Goal: Task Accomplishment & Management: Manage account settings

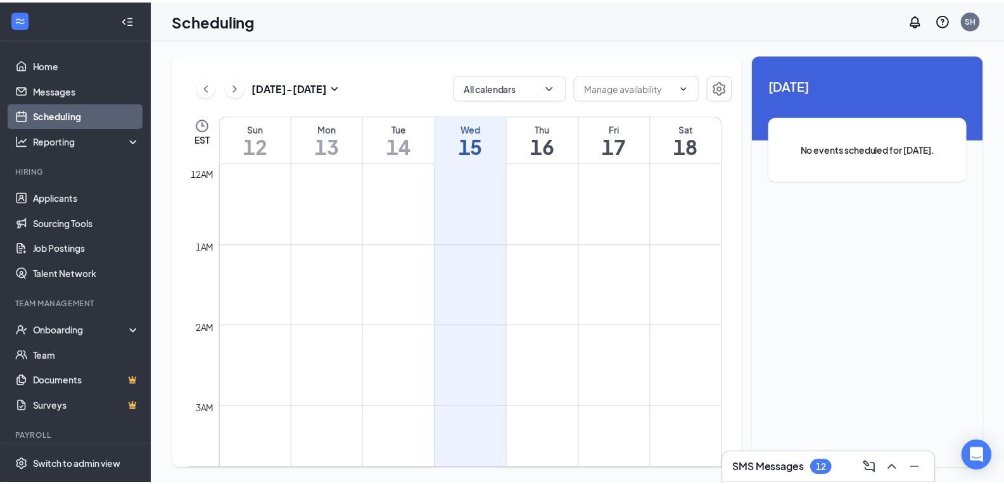
scroll to position [622, 0]
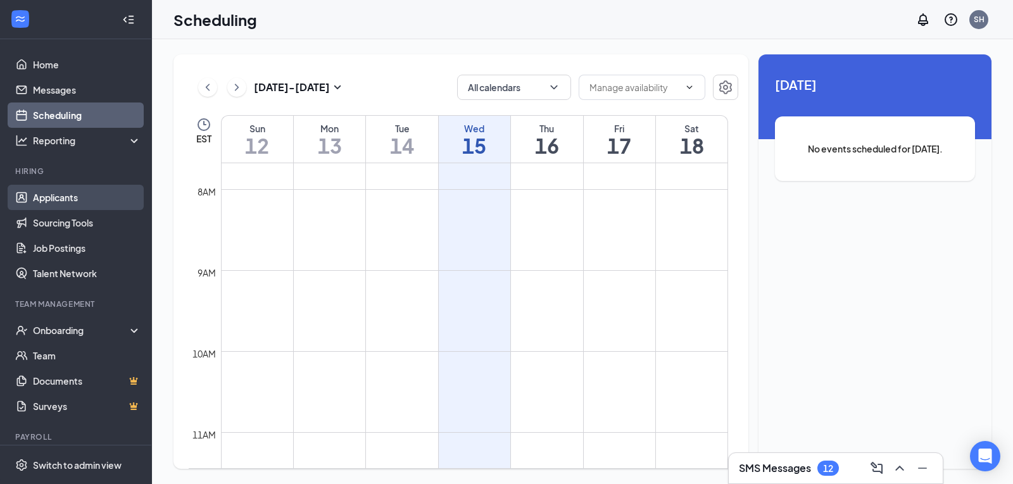
click at [55, 205] on link "Applicants" at bounding box center [87, 197] width 108 height 25
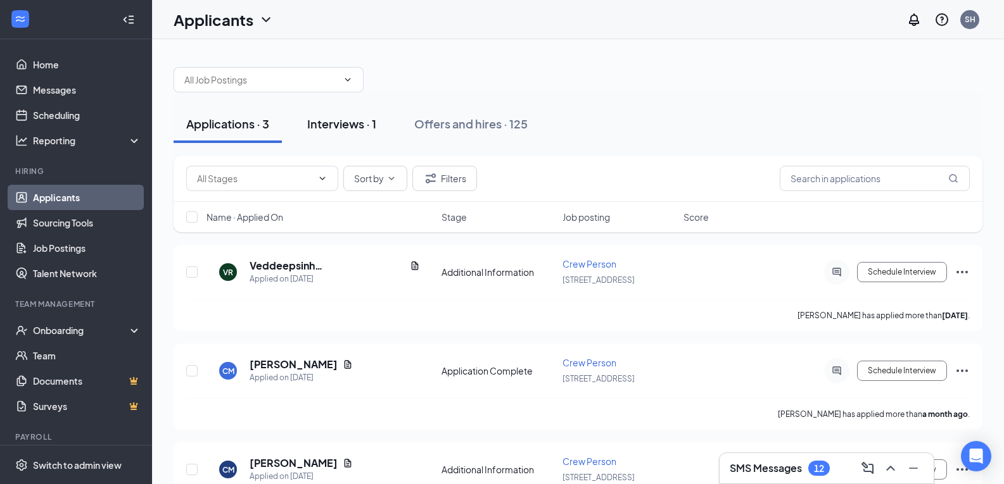
click at [319, 124] on div "Interviews · 1" at bounding box center [341, 124] width 69 height 16
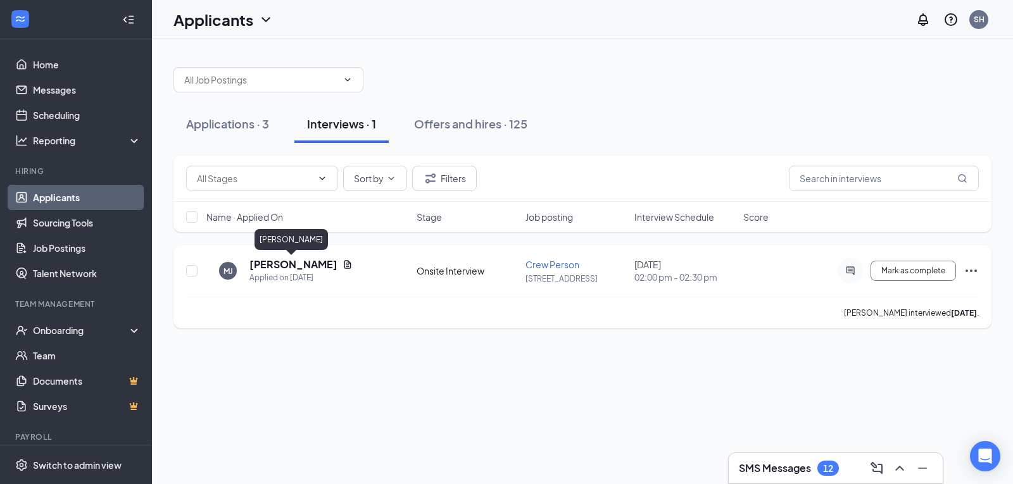
click at [322, 266] on h5 "[PERSON_NAME]" at bounding box center [293, 265] width 88 height 14
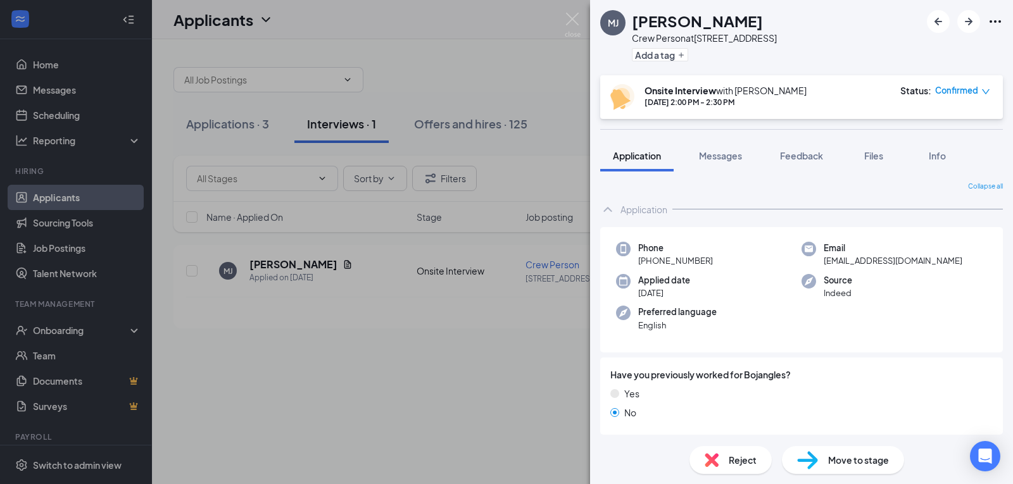
click at [850, 471] on div "Move to stage" at bounding box center [843, 460] width 122 height 28
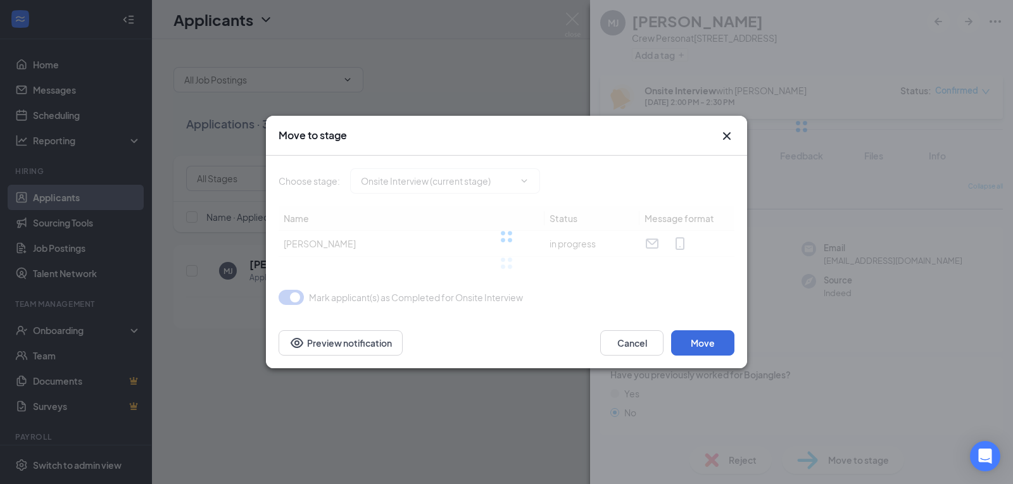
type input "Background Check (next stage)"
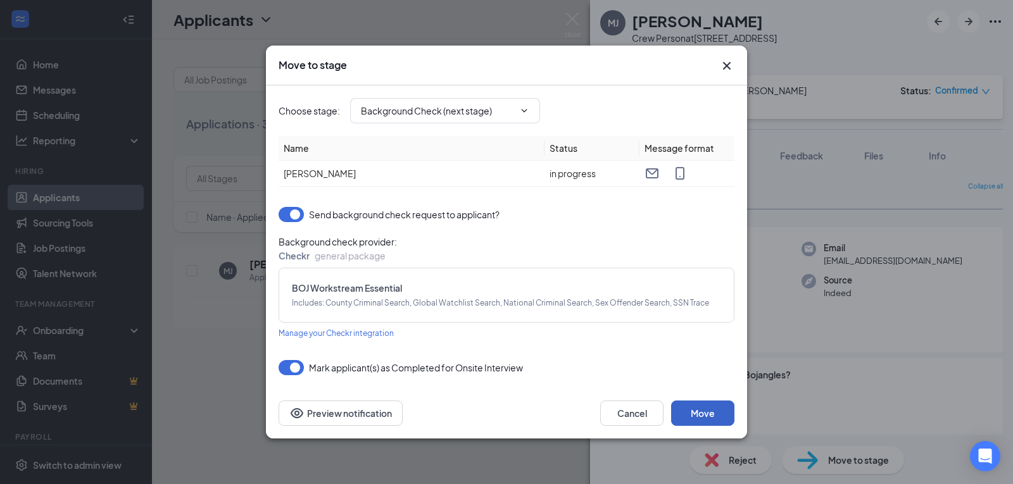
click at [699, 408] on button "Move" at bounding box center [702, 413] width 63 height 25
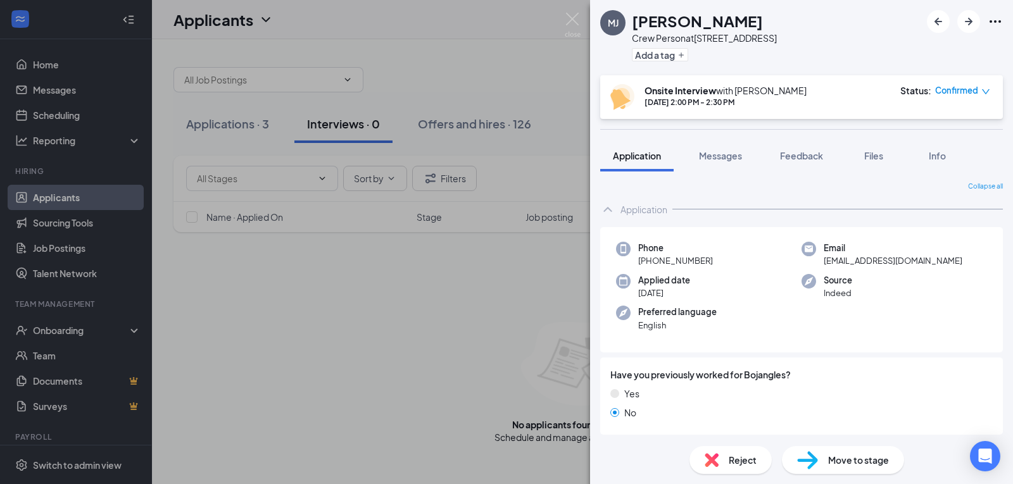
click at [564, 331] on div "MJ Maleek Jackson Crew Person at 1137 Airport Road Add a tag Onsite Interview w…" at bounding box center [506, 242] width 1013 height 484
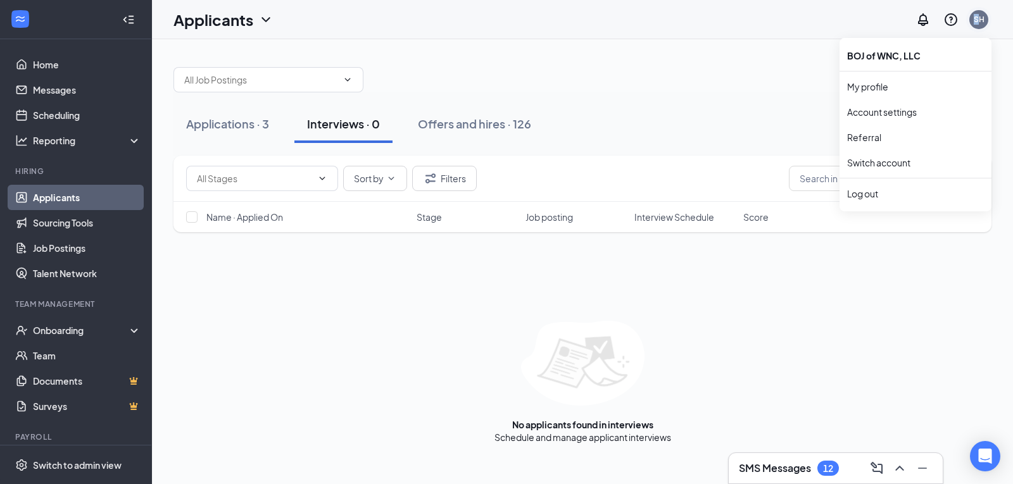
click at [976, 16] on div "SH" at bounding box center [979, 19] width 11 height 11
click at [915, 111] on link "Account settings" at bounding box center [915, 112] width 137 height 13
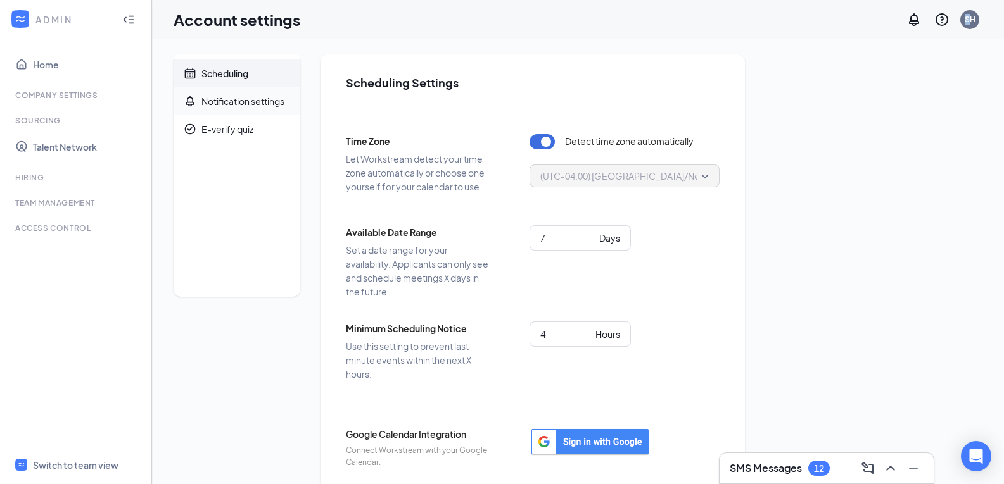
click at [230, 101] on div "Notification settings" at bounding box center [242, 101] width 83 height 13
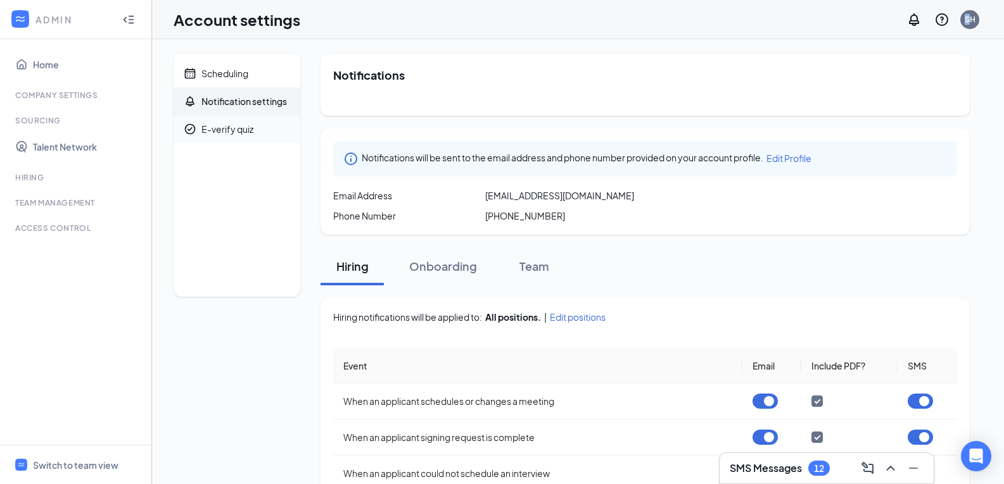
click at [199, 134] on li "E-verify quiz" at bounding box center [236, 129] width 127 height 28
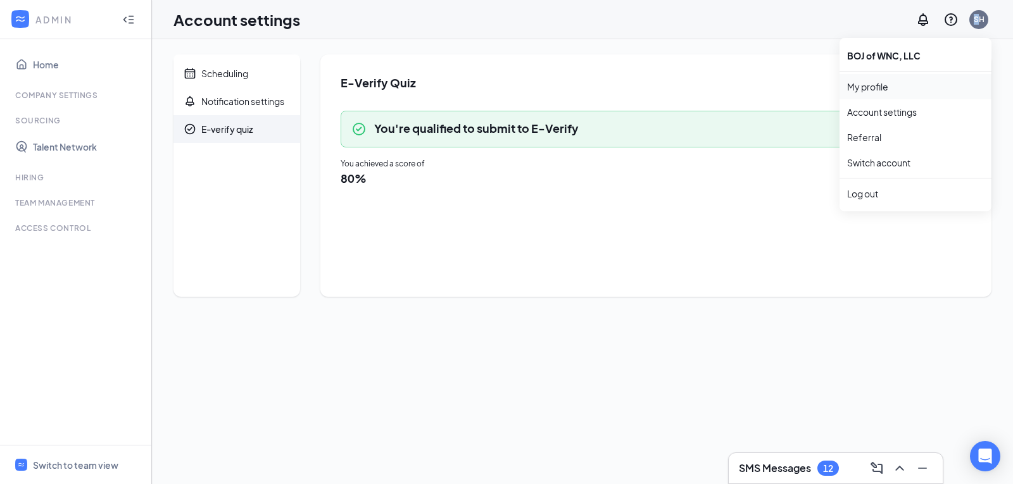
click at [897, 84] on link "My profile" at bounding box center [915, 86] width 137 height 13
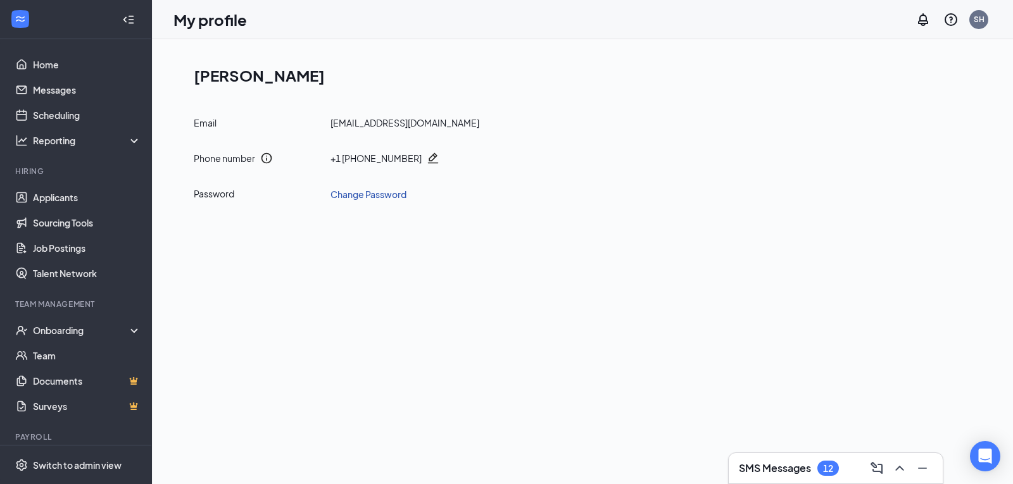
click at [353, 192] on link "Change Password" at bounding box center [369, 194] width 76 height 14
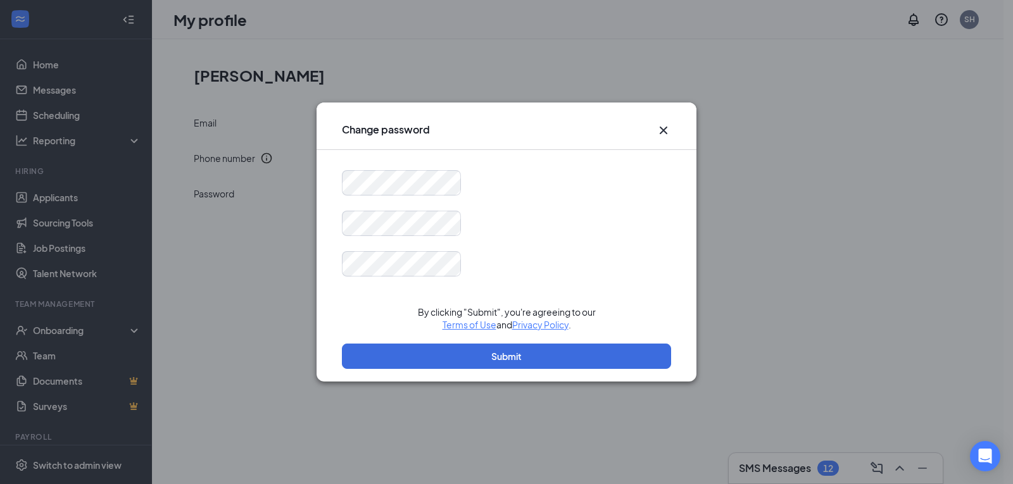
click at [662, 132] on icon "Cross" at bounding box center [664, 131] width 8 height 8
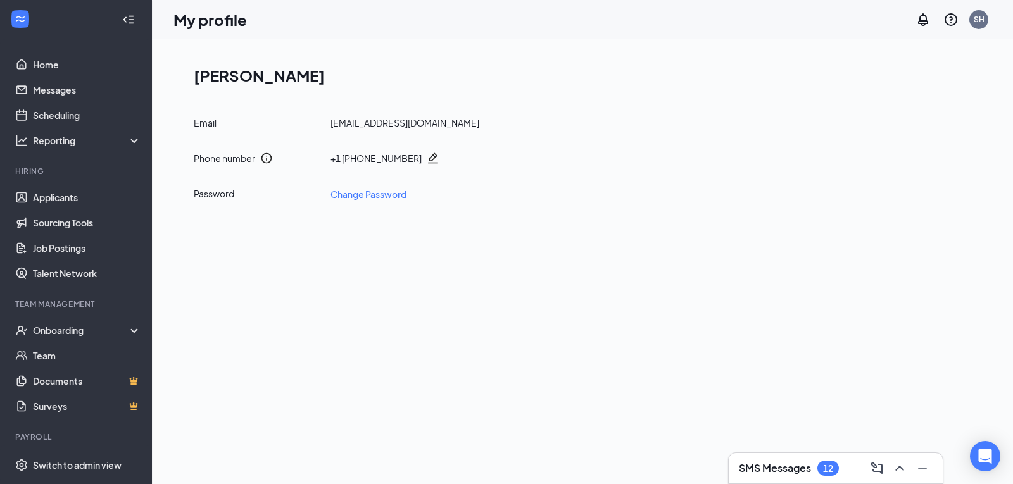
click at [833, 476] on div "12" at bounding box center [828, 468] width 22 height 15
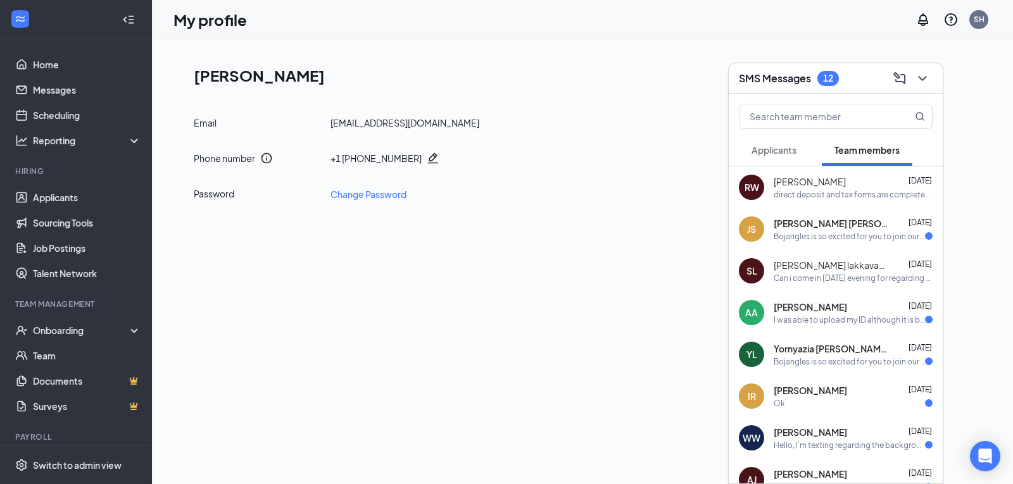
click at [793, 153] on span "Applicants" at bounding box center [774, 149] width 45 height 11
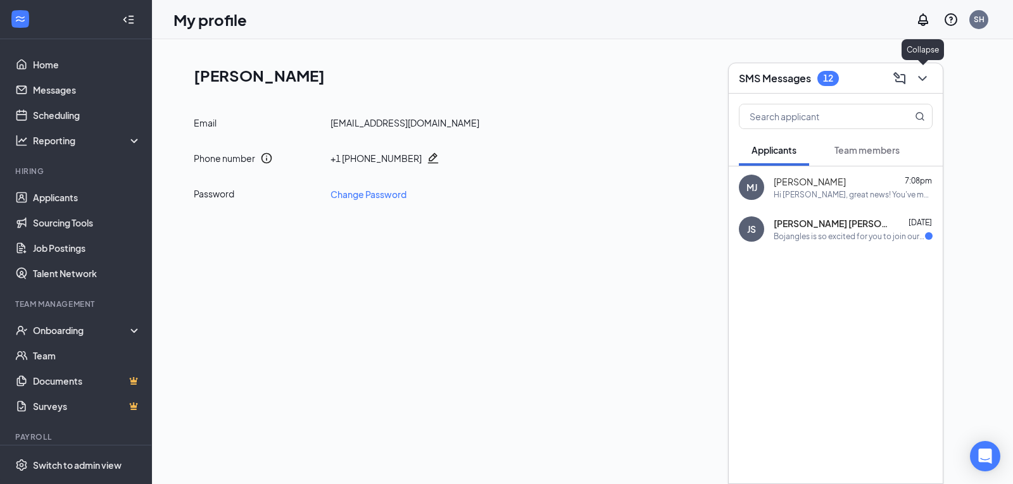
click at [930, 79] on icon "ChevronDown" at bounding box center [922, 78] width 15 height 15
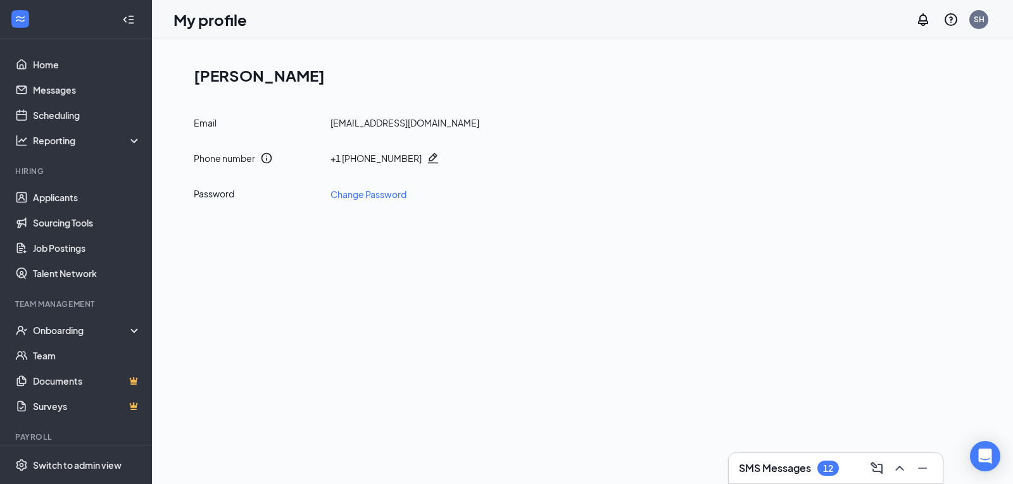
click at [18, 25] on icon "WorkstreamLogo" at bounding box center [20, 19] width 13 height 13
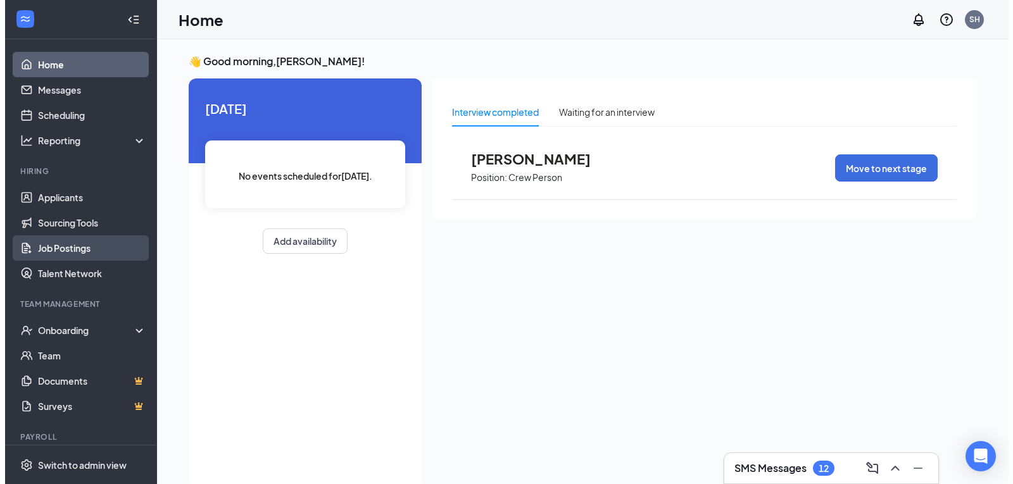
scroll to position [36, 0]
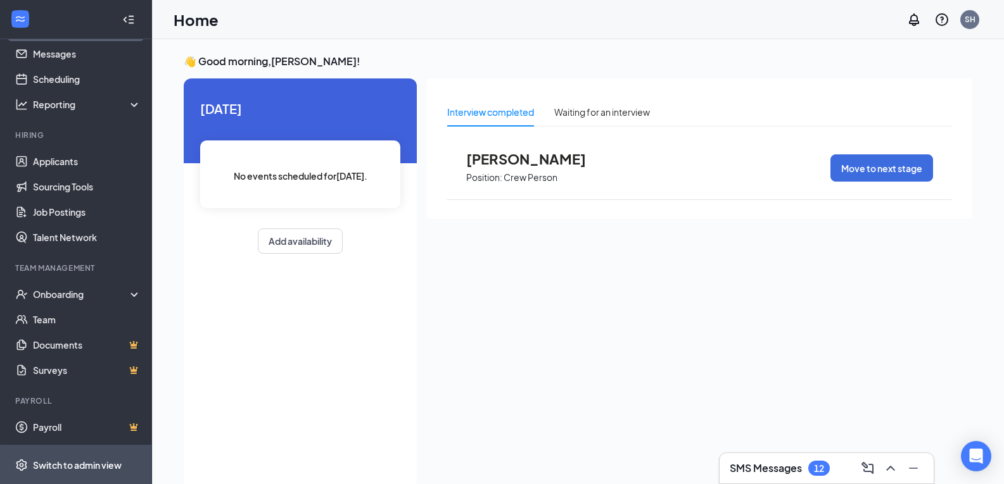
click at [59, 465] on div "Switch to admin view" at bounding box center [77, 465] width 89 height 13
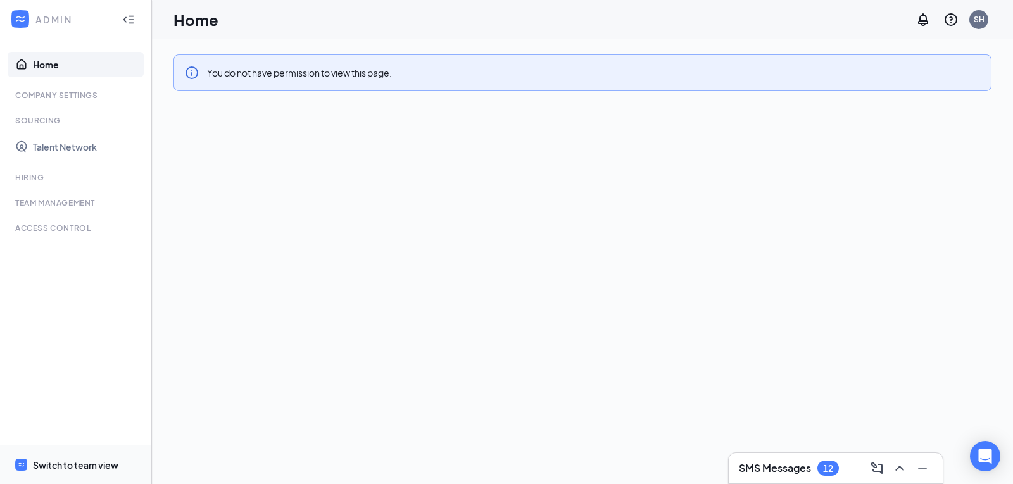
click at [67, 460] on div "Switch to team view" at bounding box center [75, 465] width 85 height 13
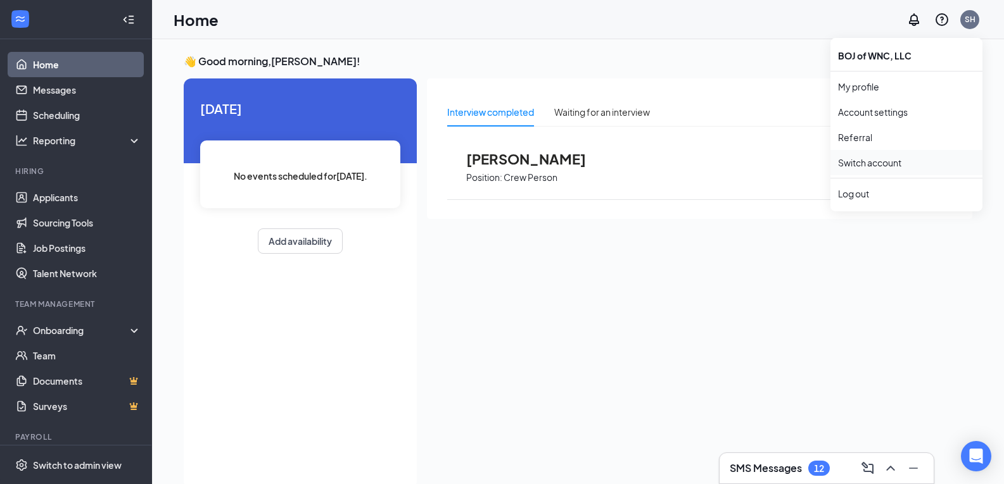
click at [901, 167] on link "Switch account" at bounding box center [869, 162] width 63 height 11
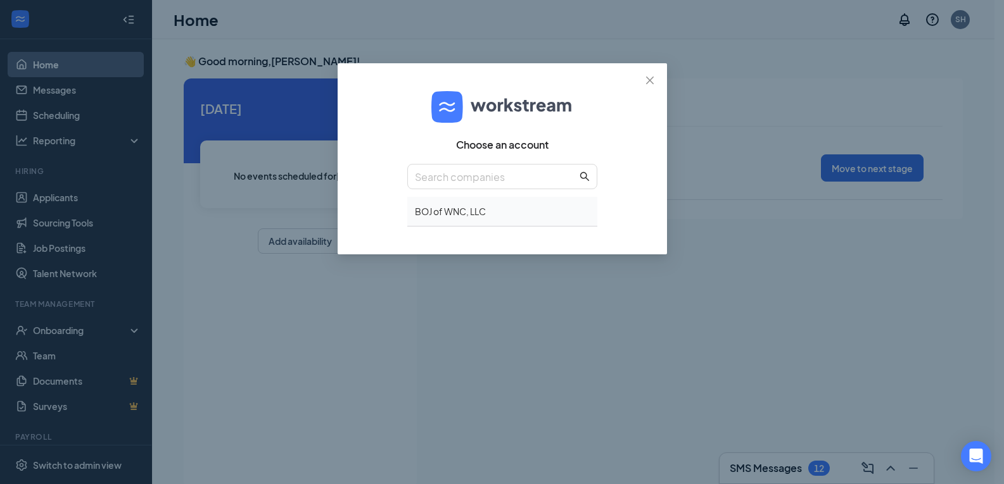
click at [438, 221] on div "BOJ of WNC, LLC" at bounding box center [502, 212] width 190 height 30
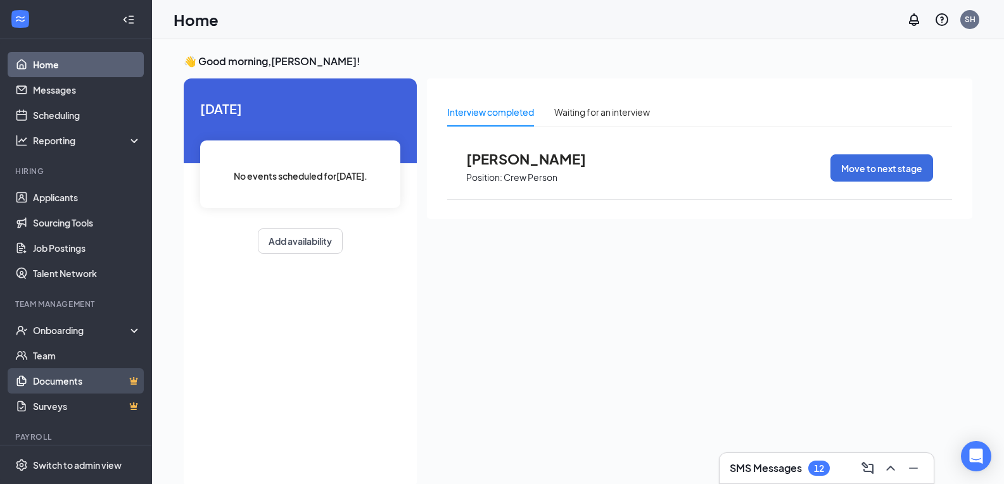
click at [104, 377] on link "Documents" at bounding box center [87, 381] width 108 height 25
